Goal: Task Accomplishment & Management: Use online tool/utility

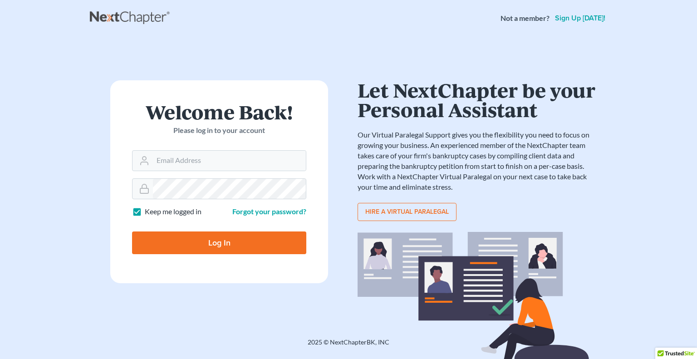
click at [187, 172] on form "Welcome Back! Please log in to your account Email Address Password Keep me logg…" at bounding box center [219, 181] width 218 height 203
click at [210, 157] on input "Email Address" at bounding box center [229, 161] width 153 height 20
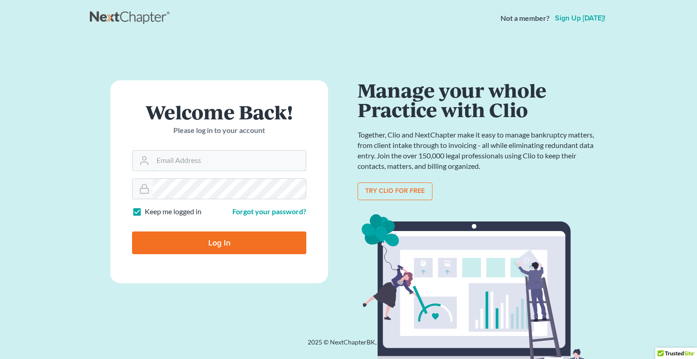
type input "[PERSON_NAME][EMAIL_ADDRESS][DOMAIN_NAME]"
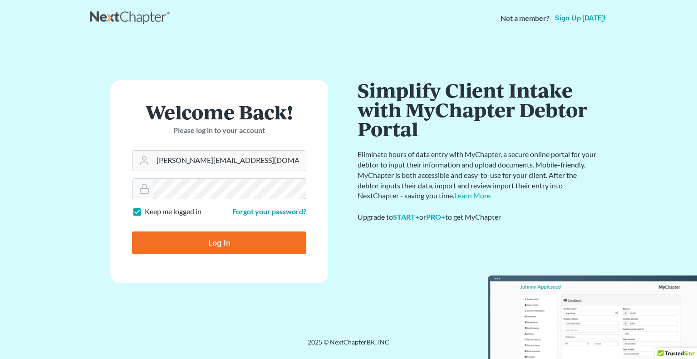
click at [132, 231] on input "Log In" at bounding box center [219, 242] width 174 height 23
type input "Thinking..."
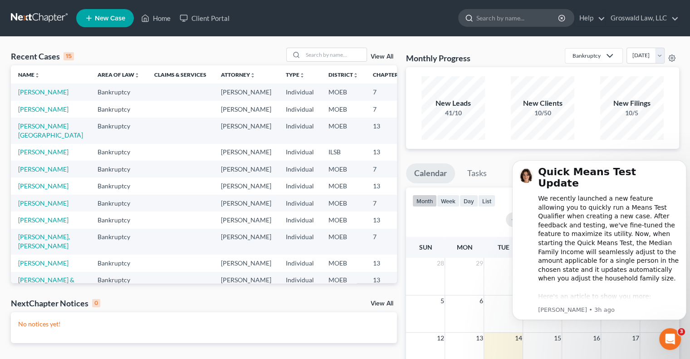
click at [488, 11] on input "search" at bounding box center [517, 18] width 83 height 17
type input "c"
click at [342, 36] on div at bounding box center [345, 36] width 254 height 0
click at [335, 59] on input "search" at bounding box center [334, 54] width 63 height 13
type input "c"
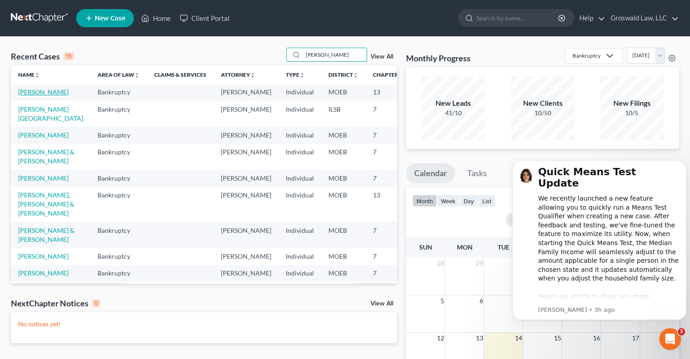
type input "thomas"
click at [33, 96] on link "Thomas, Carolyn" at bounding box center [43, 92] width 50 height 8
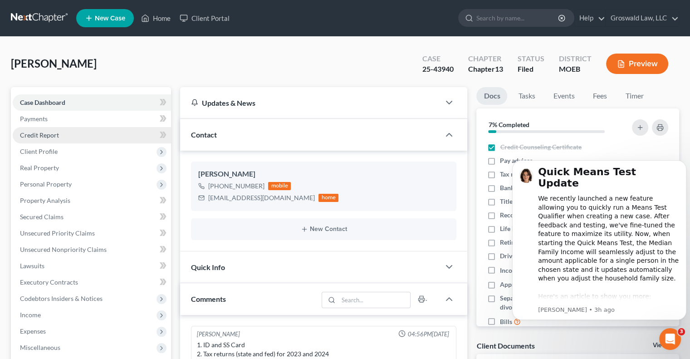
scroll to position [312, 0]
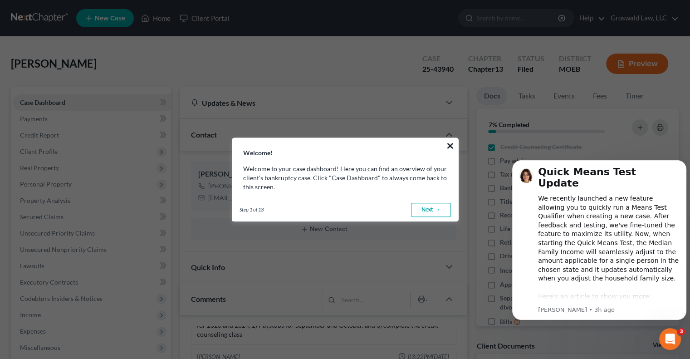
click at [449, 144] on button "×" at bounding box center [450, 145] width 9 height 15
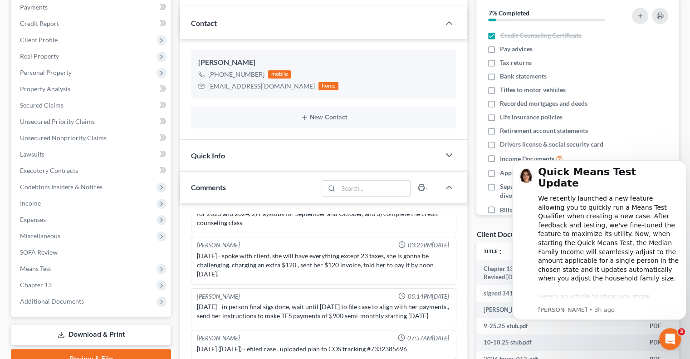
scroll to position [111, 0]
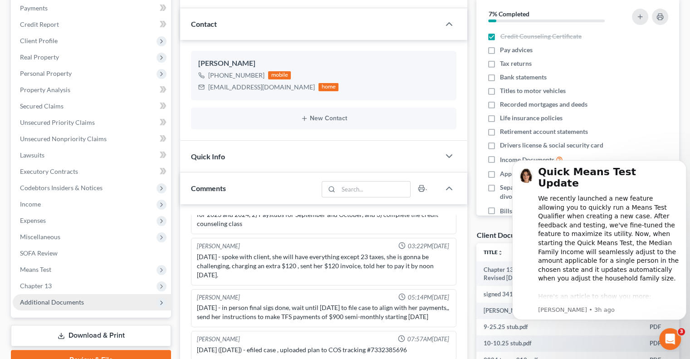
click at [37, 298] on span "Additional Documents" at bounding box center [52, 302] width 64 height 8
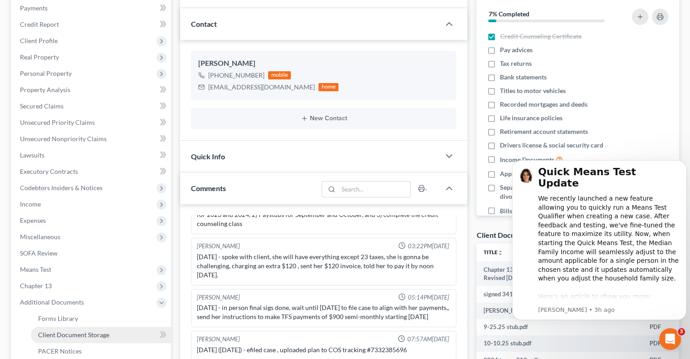
click at [48, 337] on span "Client Document Storage" at bounding box center [73, 335] width 71 height 8
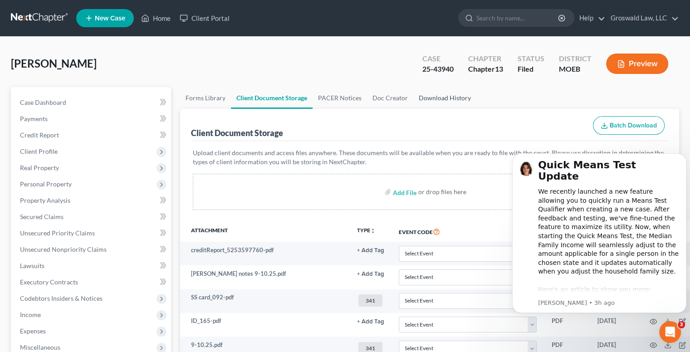
click at [430, 101] on link "Download History" at bounding box center [444, 98] width 63 height 22
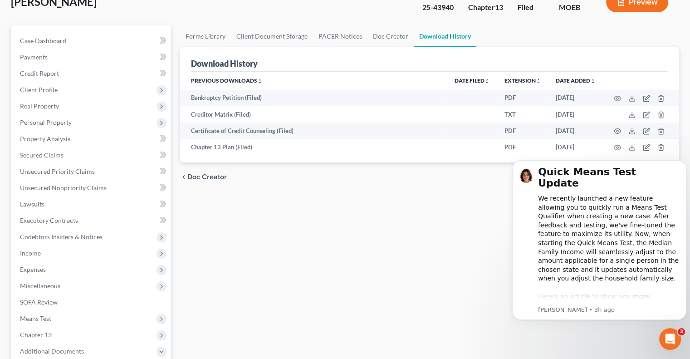
scroll to position [62, 0]
click at [671, 339] on icon "Open Intercom Messenger" at bounding box center [668, 337] width 15 height 15
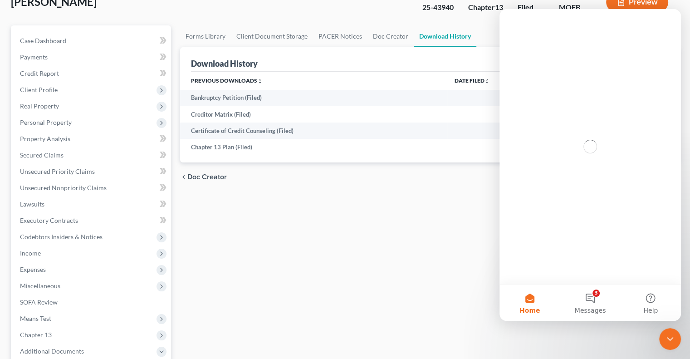
scroll to position [0, 0]
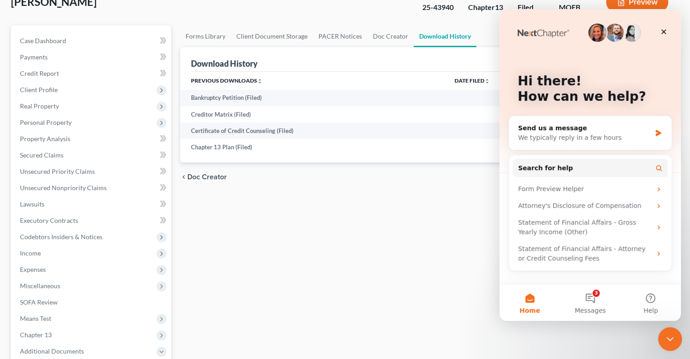
click at [666, 348] on html at bounding box center [669, 338] width 22 height 22
click at [659, 34] on div "Close" at bounding box center [663, 32] width 16 height 16
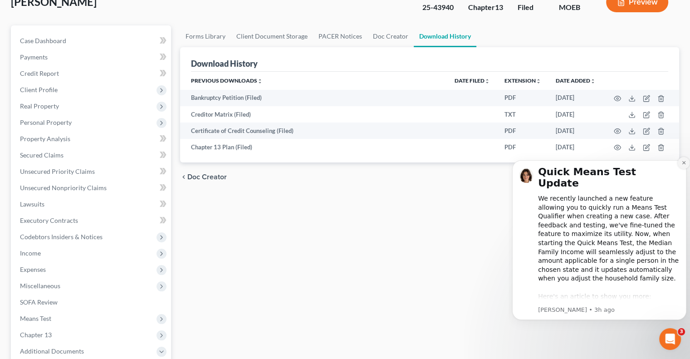
click at [685, 163] on icon "Dismiss notification" at bounding box center [683, 162] width 5 height 5
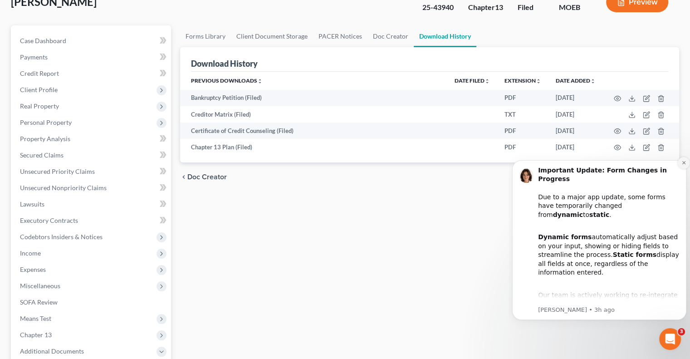
click at [682, 165] on button "Dismiss notification" at bounding box center [684, 163] width 12 height 12
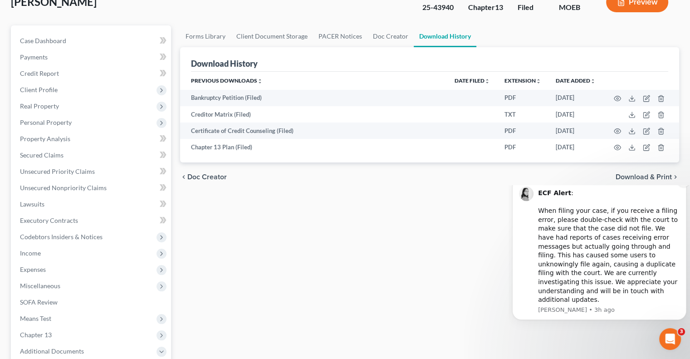
click at [684, 184] on icon "Dismiss notification" at bounding box center [683, 181] width 5 height 5
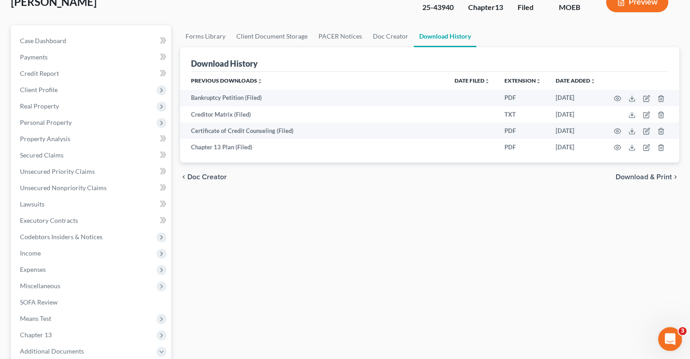
click at [664, 335] on icon "Open Intercom Messenger" at bounding box center [668, 337] width 15 height 15
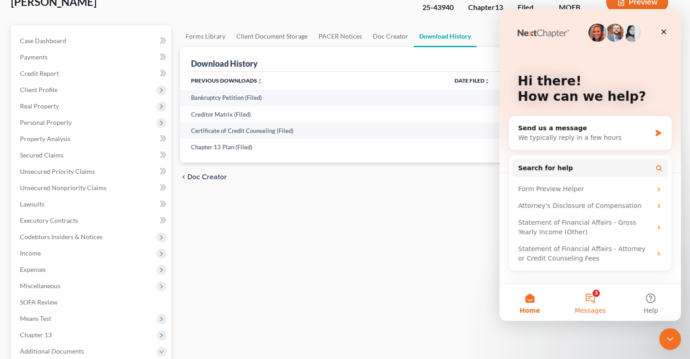
click at [595, 293] on button "3 Messages" at bounding box center [590, 302] width 60 height 36
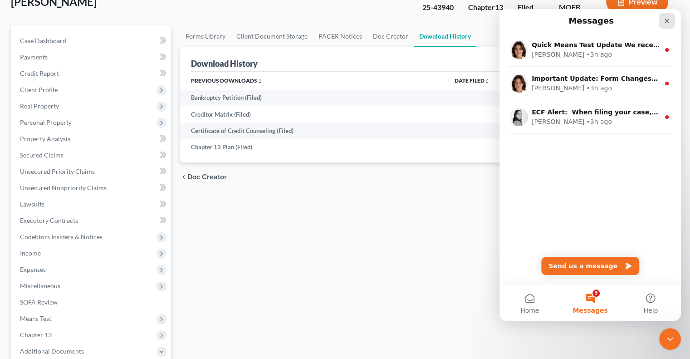
click at [665, 22] on icon "Close" at bounding box center [666, 21] width 5 height 5
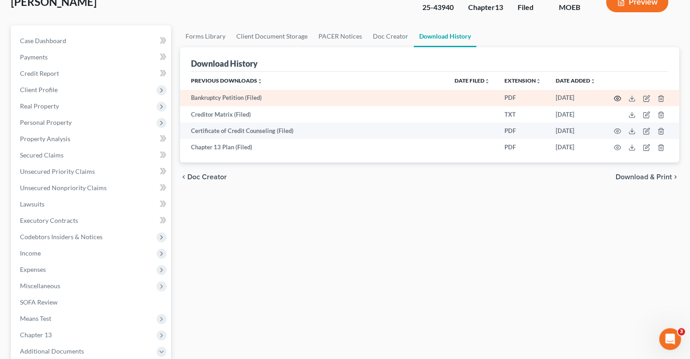
click at [615, 99] on icon "button" at bounding box center [617, 98] width 7 height 7
